Goal: Task Accomplishment & Management: Complete application form

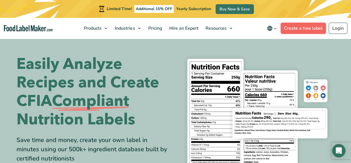
click at [304, 29] on link "Create a free label" at bounding box center [303, 28] width 45 height 11
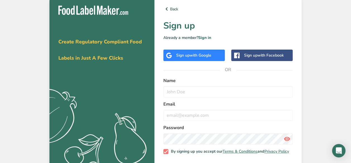
click at [191, 58] on div "Sign up with Google" at bounding box center [193, 55] width 35 height 6
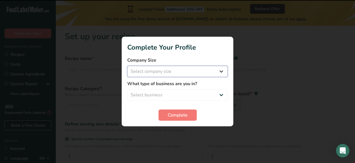
click at [188, 72] on select "Select company size Fewer than 10 Employees 10 to 50 Employees 51 to 500 Employ…" at bounding box center [177, 71] width 101 height 11
select select "1"
click at [127, 66] on select "Select company size Fewer than 10 Employees 10 to 50 Employees 51 to 500 Employ…" at bounding box center [177, 71] width 101 height 11
click at [178, 94] on select "Select business Packaged Food Manufacturer Restaurant & Cafe Bakery Meal Plans …" at bounding box center [177, 94] width 101 height 11
select select "8"
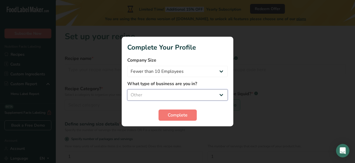
click at [127, 89] on select "Select business Packaged Food Manufacturer Restaurant & Cafe Bakery Meal Plans …" at bounding box center [177, 94] width 101 height 11
click at [182, 119] on button "Complete" at bounding box center [178, 114] width 38 height 11
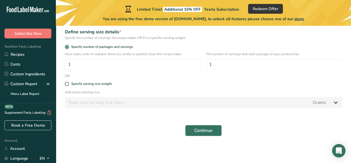
scroll to position [64, 0]
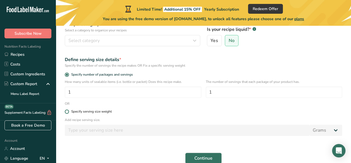
click at [92, 111] on div "Specify serving size weight" at bounding box center [91, 111] width 40 height 4
click at [68, 111] on input "Specify serving size weight" at bounding box center [67, 111] width 4 height 4
radio input "true"
radio input "false"
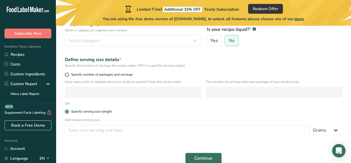
click at [68, 75] on span at bounding box center [67, 74] width 4 height 4
click at [68, 75] on input "Specify number of packages and servings" at bounding box center [67, 75] width 4 height 4
radio input "true"
radio input "false"
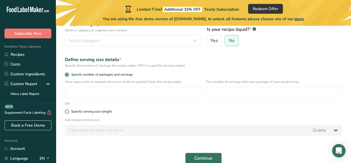
click at [141, 98] on div "How many units of sealable items (i.e. bottle or packet) Does this recipe make.…" at bounding box center [203, 90] width 284 height 22
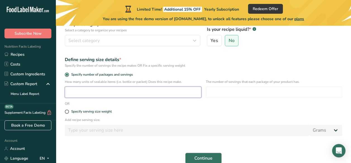
click at [140, 93] on input "number" at bounding box center [133, 91] width 137 height 11
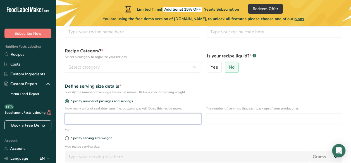
scroll to position [8, 0]
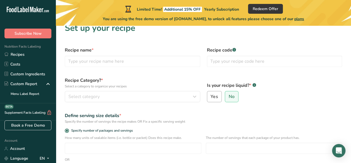
click at [215, 94] on span "Yes" at bounding box center [214, 97] width 7 height 6
click at [211, 95] on input "Yes" at bounding box center [209, 97] width 4 height 4
radio input "true"
radio input "false"
select select "22"
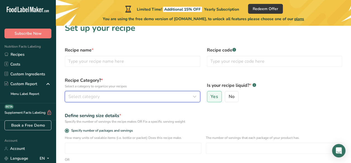
click at [111, 94] on div "Select category" at bounding box center [130, 96] width 125 height 7
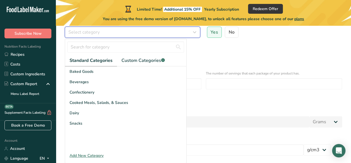
scroll to position [64, 0]
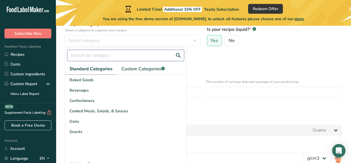
click at [100, 55] on input "text" at bounding box center [125, 55] width 117 height 11
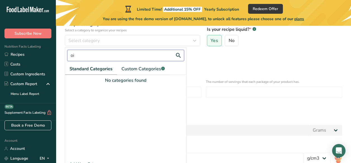
type input "o"
type input "v"
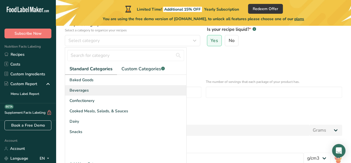
click at [87, 91] on span "Beverages" at bounding box center [79, 90] width 19 height 6
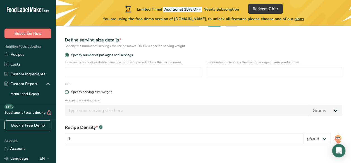
scroll to position [122, 0]
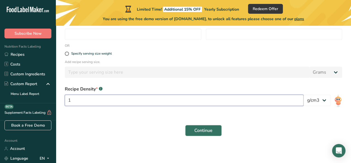
click at [171, 98] on input "1" at bounding box center [184, 99] width 239 height 11
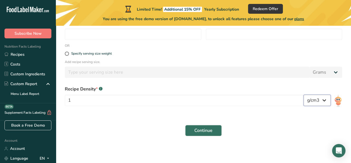
click at [325, 100] on select "lb/ft3 g/cm3" at bounding box center [317, 99] width 27 height 11
click at [279, 118] on form "Recipe name * Recipe code .a-a{fill:#347362;}.b-a{fill:#fff;} Recipe Category? …" at bounding box center [203, 34] width 284 height 209
click at [324, 102] on select "lb/ft3 g/cm3" at bounding box center [317, 99] width 27 height 11
click at [335, 64] on p "Add recipe serving size." at bounding box center [203, 61] width 277 height 5
click at [105, 51] on div "Specify serving size weight" at bounding box center [91, 53] width 40 height 4
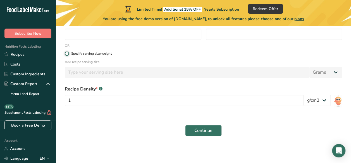
click at [68, 52] on input "Specify serving size weight" at bounding box center [67, 54] width 4 height 4
radio input "true"
radio input "false"
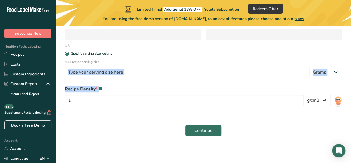
click at [105, 79] on form "Recipe name * Recipe code .a-a{fill:#347362;}.b-a{fill:#fff;} Recipe Category? …" at bounding box center [203, 34] width 284 height 209
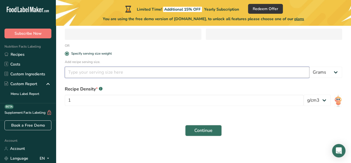
drag, startPoint x: 105, startPoint y: 79, endPoint x: 105, endPoint y: 76, distance: 3.1
click at [105, 76] on input "number" at bounding box center [187, 71] width 245 height 11
click at [335, 71] on select "Grams kg mg mcg lb oz l mL fl oz tbsp tsp cup qt gallon" at bounding box center [325, 71] width 33 height 11
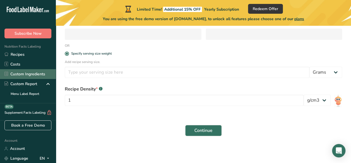
click at [24, 70] on link "Custom Ingredients" at bounding box center [28, 74] width 56 height 10
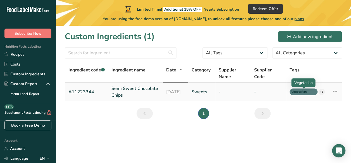
click at [305, 92] on span "Vegetarian" at bounding box center [301, 91] width 20 height 5
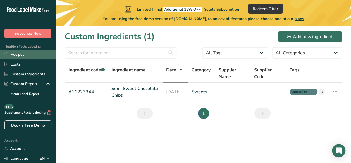
click at [20, 56] on link "Recipes" at bounding box center [28, 54] width 56 height 10
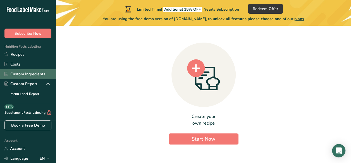
click at [27, 73] on link "Custom Ingredients" at bounding box center [28, 74] width 56 height 10
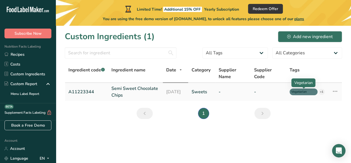
click at [302, 90] on span "Vegetarian" at bounding box center [301, 91] width 20 height 5
click at [337, 91] on icon at bounding box center [335, 91] width 7 height 10
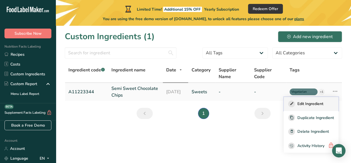
click at [307, 103] on span "Edit Ingredient" at bounding box center [310, 104] width 26 height 6
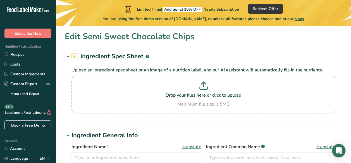
type input "Semi Sweet Chocolate Chips"
type input "Choco Chips"
type input "A11223344"
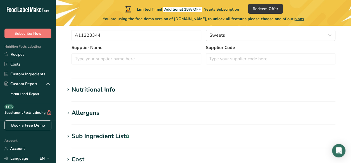
scroll to position [159, 0]
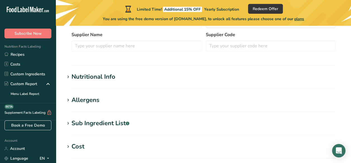
click at [77, 79] on div "Nutritional Info" at bounding box center [93, 76] width 44 height 9
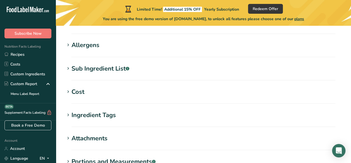
scroll to position [474, 0]
click at [75, 87] on div "Cost" at bounding box center [77, 91] width 13 height 9
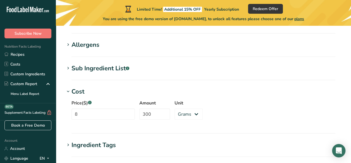
click at [70, 87] on icon at bounding box center [68, 91] width 5 height 8
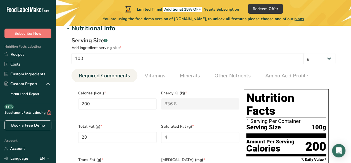
scroll to position [182, 0]
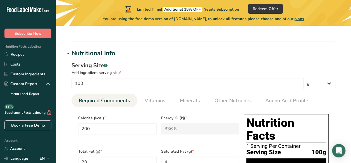
click at [71, 53] on span at bounding box center [68, 53] width 7 height 7
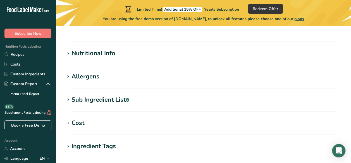
click at [69, 53] on icon at bounding box center [68, 53] width 5 height 8
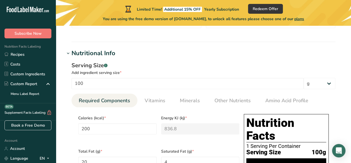
click at [274, 123] on h1 "Nutrition Facts" at bounding box center [286, 129] width 80 height 26
click at [323, 83] on select "g kg mg mcg lb oz l mL fl oz tbsp tsp cup qt gallon" at bounding box center [320, 83] width 32 height 11
select select "17"
click at [304, 78] on select "g kg mg mcg lb oz l mL fl oz tbsp tsp cup qt gallon" at bounding box center [320, 83] width 32 height 11
select select "22"
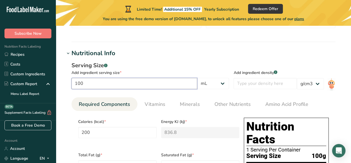
click at [133, 82] on input "100" at bounding box center [134, 83] width 126 height 11
type input "10"
type input "20"
type KJ "83.68"
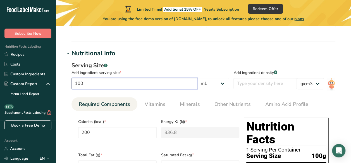
type Fat "2"
type Fat "0.4"
type Fat "0.3"
type input "1.2"
type Carbohydrates "2"
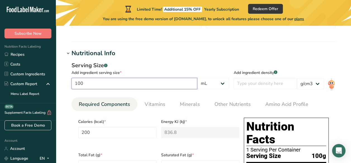
type Fiber "1.3"
type Sugars "3.5"
type input "1.2"
type input "1"
type input "2"
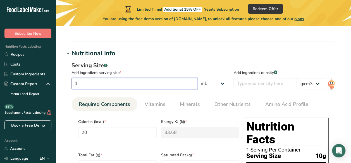
type KJ "8.368"
type Fat "0.2"
type Fat "0.04"
type Fat "0.03"
type input "0.12"
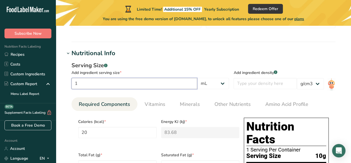
type Carbohydrates "0.2"
type Fiber "0.13"
type Sugars "0.35"
type input "0.12"
type input "15"
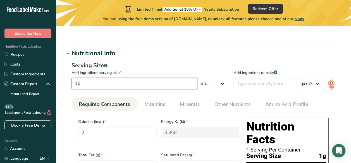
type input "30"
type KJ "125.52"
type Fat "3"
type Fat "0.6"
type Fat "0.45"
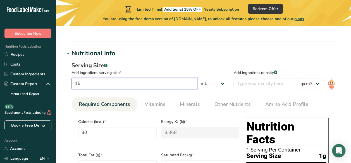
type input "1.8"
type Carbohydrates "3"
type Fiber "1.95"
type Sugars "5.25"
type input "1.8"
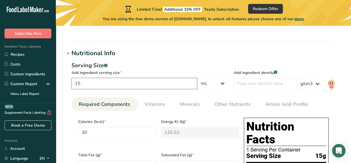
type input "15"
click at [215, 84] on select "g kg mg mcg lb oz l mL fl oz tbsp tsp cup qt gallon" at bounding box center [213, 83] width 32 height 11
click at [200, 78] on select "g kg mg mcg lb oz l mL fl oz tbsp tsp cup qt gallon" at bounding box center [213, 83] width 32 height 11
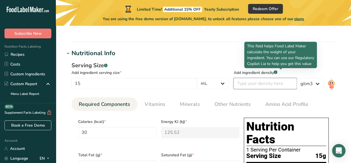
click at [257, 80] on input "number" at bounding box center [264, 83] width 63 height 11
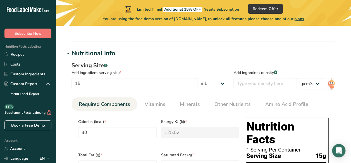
click at [230, 116] on div "Energy KJ (kj) * 125.52" at bounding box center [200, 131] width 83 height 33
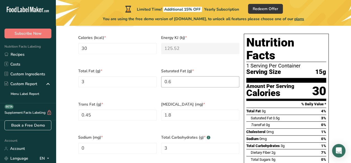
scroll to position [238, 0]
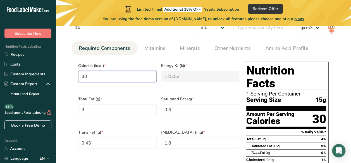
click at [128, 79] on input "30" at bounding box center [117, 76] width 78 height 11
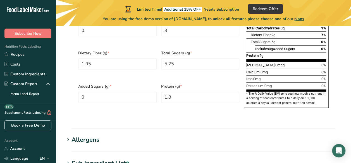
scroll to position [322, 0]
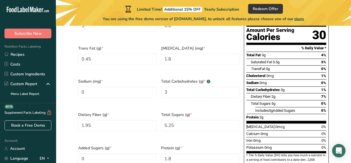
click at [77, 98] on div "Sodium (mg) * 0" at bounding box center [117, 91] width 83 height 33
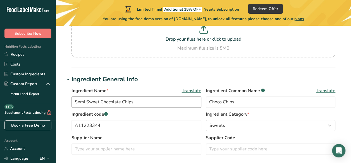
scroll to position [84, 0]
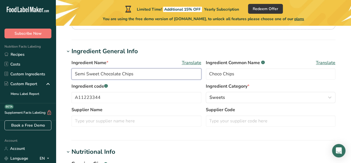
drag, startPoint x: 147, startPoint y: 72, endPoint x: 65, endPoint y: 77, distance: 82.0
click at [65, 77] on div "Ingredient Name * Translate Semi Sweet Chocolate Chips Ingredient Common Name .…" at bounding box center [203, 94] width 277 height 77
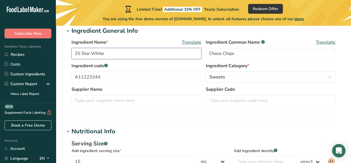
scroll to position [140, 0]
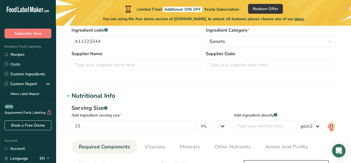
click at [69, 94] on icon at bounding box center [68, 96] width 5 height 8
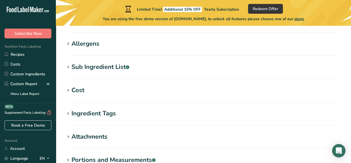
scroll to position [223, 0]
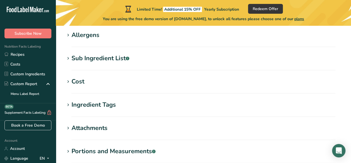
click at [70, 108] on icon at bounding box center [68, 105] width 5 height 8
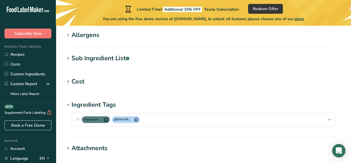
click at [70, 107] on icon at bounding box center [68, 105] width 5 height 8
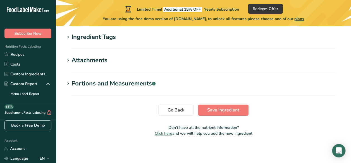
scroll to position [179, 0]
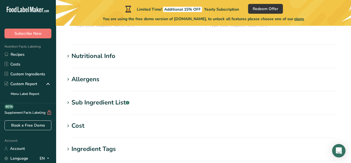
click at [68, 56] on icon at bounding box center [68, 56] width 5 height 8
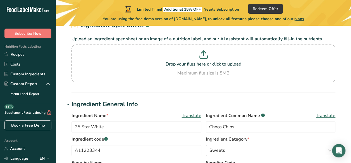
scroll to position [40, 0]
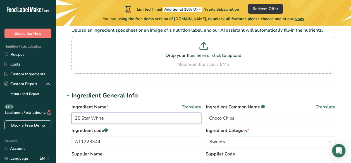
click at [122, 117] on input "25 Star White" at bounding box center [136, 117] width 130 height 11
type input "25 Star White Balsamic Vinager"
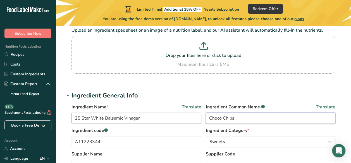
drag, startPoint x: 241, startPoint y: 117, endPoint x: 198, endPoint y: 121, distance: 42.6
click at [198, 121] on div "Ingredient Name * Translate 25 Star White Balsamic Vinager Ingredient Common Na…" at bounding box center [203, 114] width 264 height 23
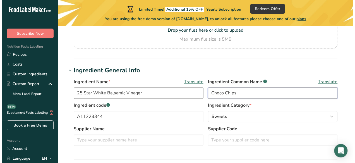
scroll to position [95, 0]
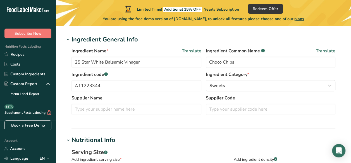
click at [195, 51] on span "Translate" at bounding box center [192, 50] width 20 height 7
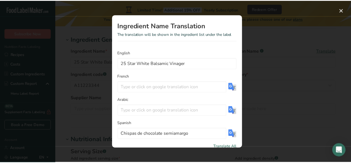
scroll to position [23, 0]
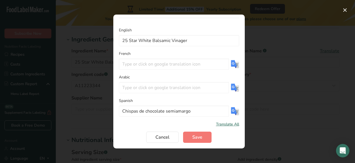
click at [231, 64] on img "Translation Modal" at bounding box center [235, 64] width 8 height 8
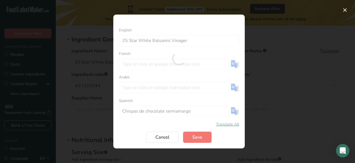
type input "Vinaigre balsamique blanc 25 étoiles"
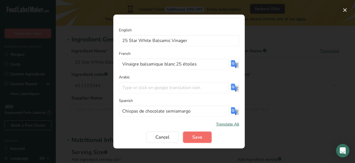
click at [198, 137] on span "Save" at bounding box center [197, 136] width 10 height 7
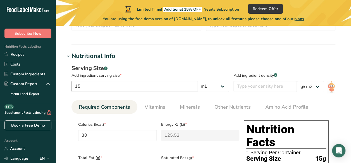
scroll to position [207, 0]
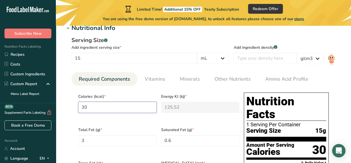
click at [132, 106] on input "30" at bounding box center [117, 106] width 78 height 11
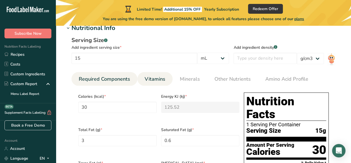
click at [157, 79] on span "Vitamins" at bounding box center [155, 79] width 21 height 8
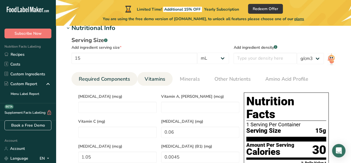
click at [110, 77] on span "Required Components" at bounding box center [104, 79] width 51 height 8
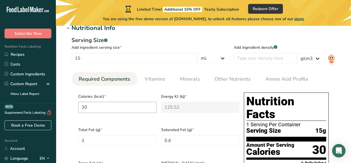
scroll to position [235, 0]
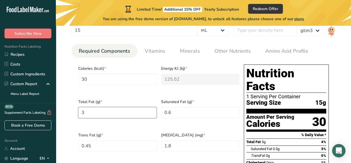
click at [123, 110] on Fat "3" at bounding box center [117, 112] width 78 height 11
click at [142, 76] on input "30" at bounding box center [117, 78] width 78 height 11
drag, startPoint x: 109, startPoint y: 110, endPoint x: 63, endPoint y: 109, distance: 46.6
click at [63, 109] on section "Edit 25 Star White Balsamic Vinager Ingredient Spec Sheet .a-a{fill:#347362;}.b…" at bounding box center [203, 128] width 295 height 674
type Fat "0"
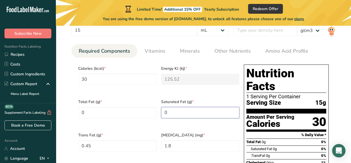
type Fat "0"
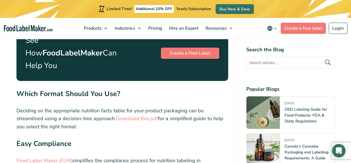
scroll to position [2013, 0]
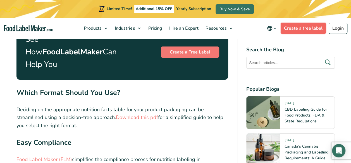
click at [308, 26] on link "Create a free label" at bounding box center [303, 28] width 45 height 11
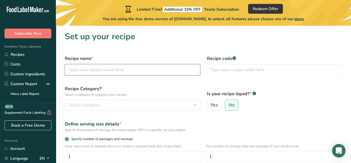
click at [142, 67] on input "text" at bounding box center [132, 69] width 135 height 11
